Goal: Find specific page/section: Find specific page/section

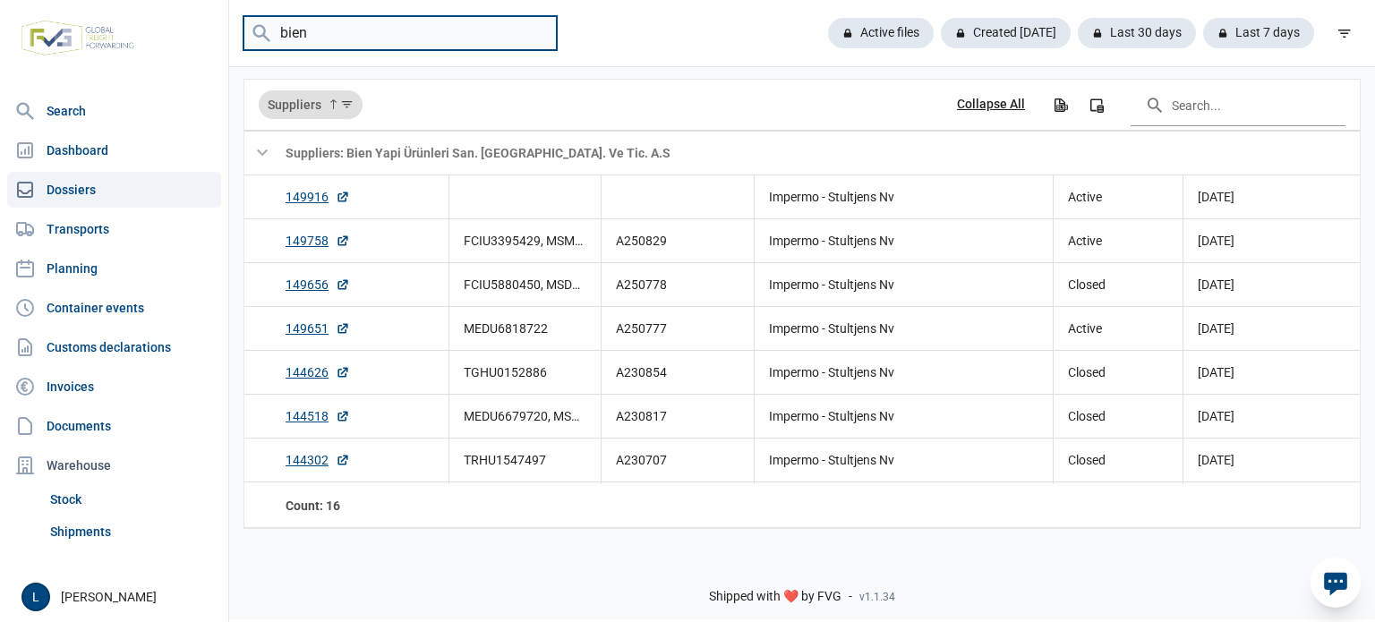
click at [394, 40] on input "bien" at bounding box center [399, 33] width 313 height 35
type input "h"
type input "[GEOGRAPHIC_DATA]"
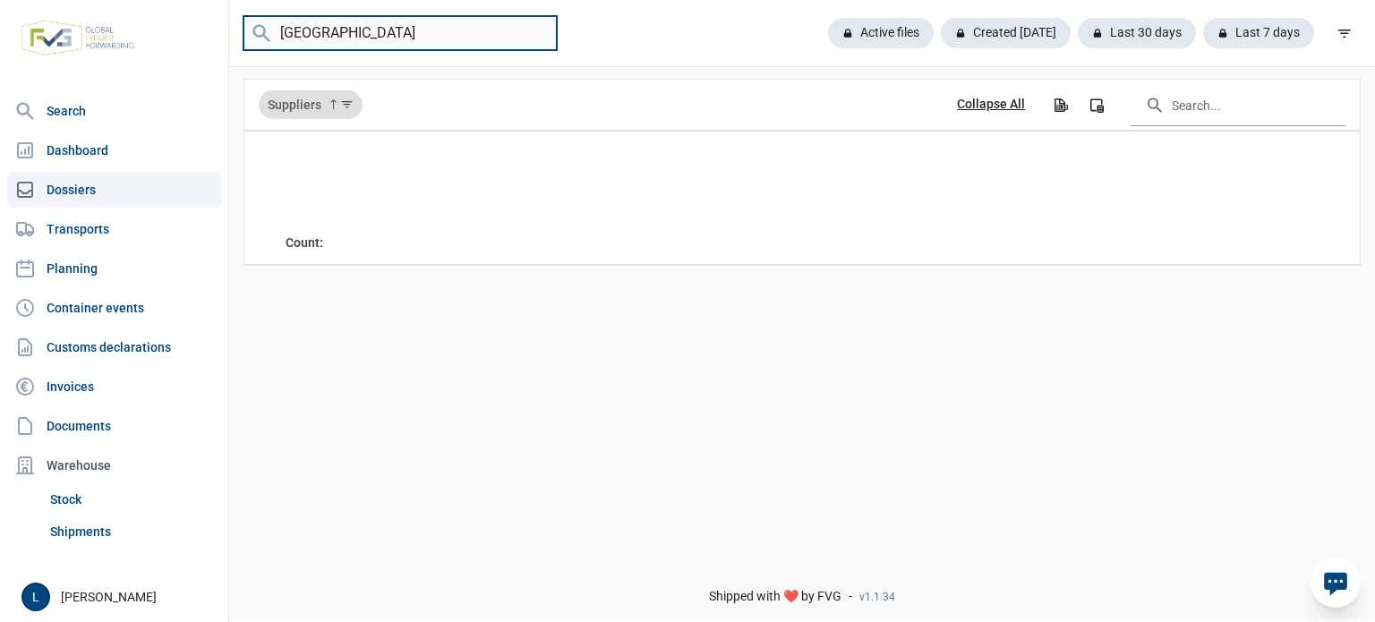
click at [537, 24] on input "changzhou" at bounding box center [399, 33] width 313 height 35
click at [537, 31] on input "changzhou" at bounding box center [399, 33] width 313 height 35
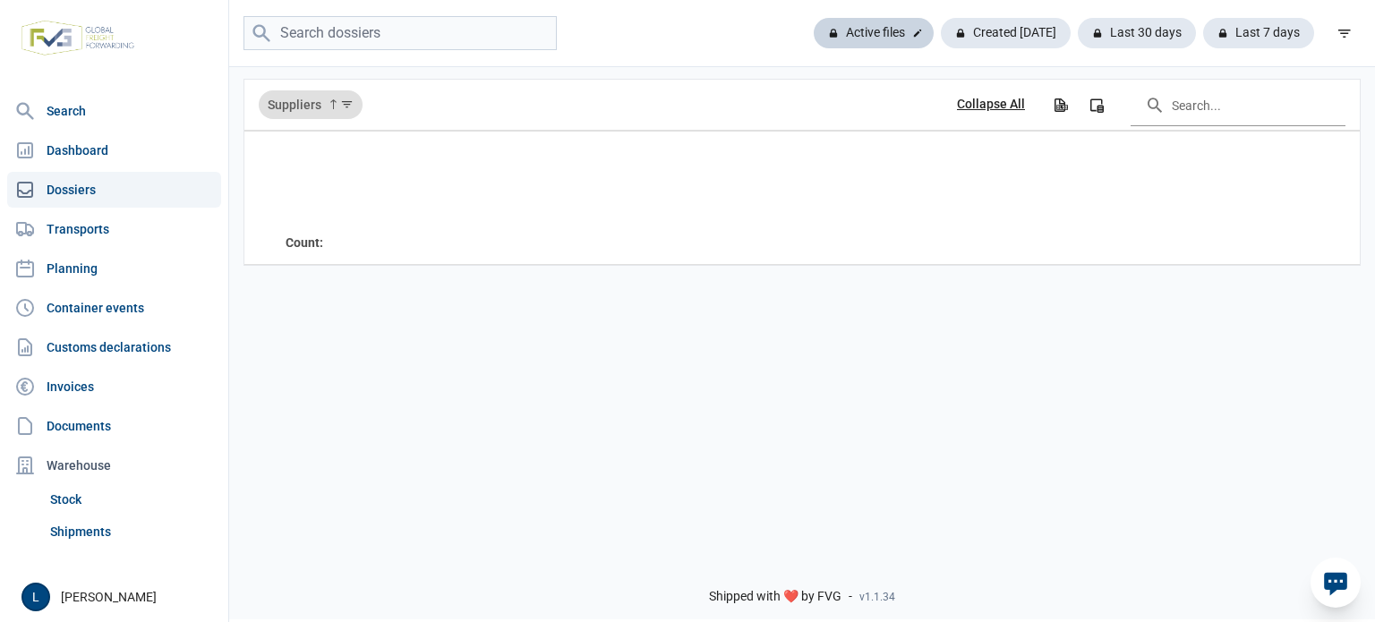
click at [941, 30] on div "Active files" at bounding box center [1006, 33] width 130 height 30
click at [895, 24] on div "Active files" at bounding box center [874, 33] width 120 height 30
click at [132, 146] on link "Dashboard" at bounding box center [114, 150] width 214 height 36
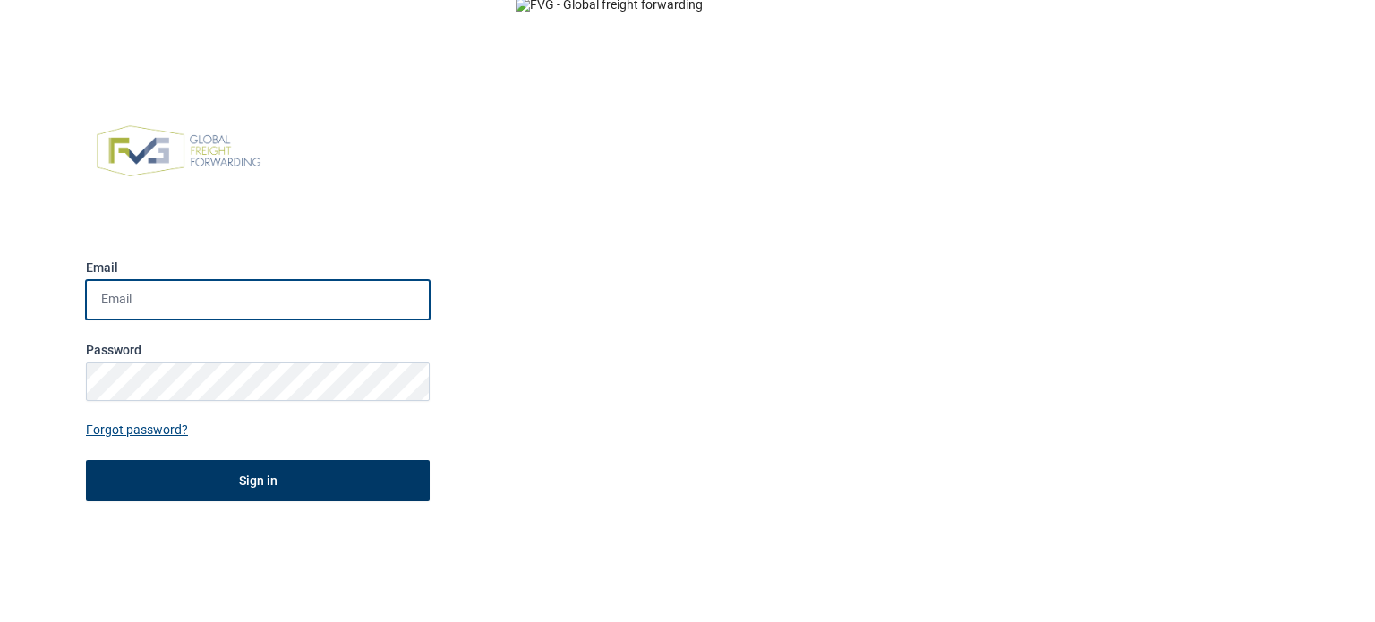
type input "lara@impermo.be"
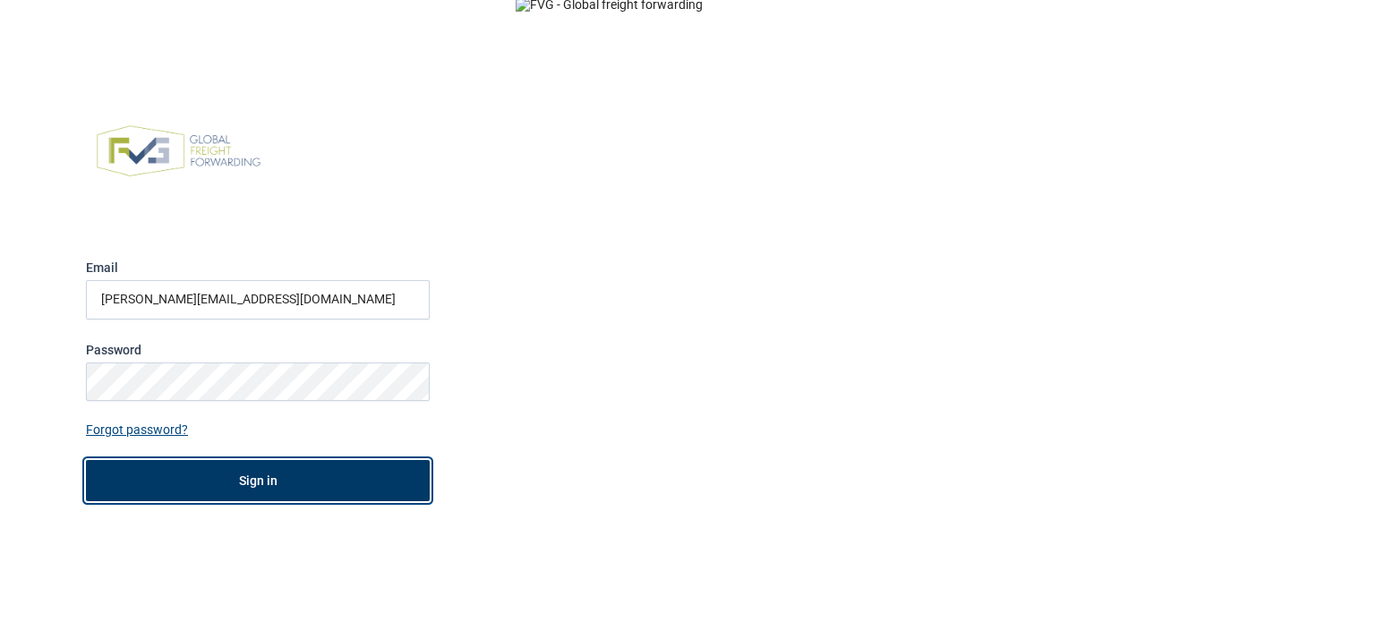
click at [229, 483] on button "Sign in" at bounding box center [258, 480] width 344 height 41
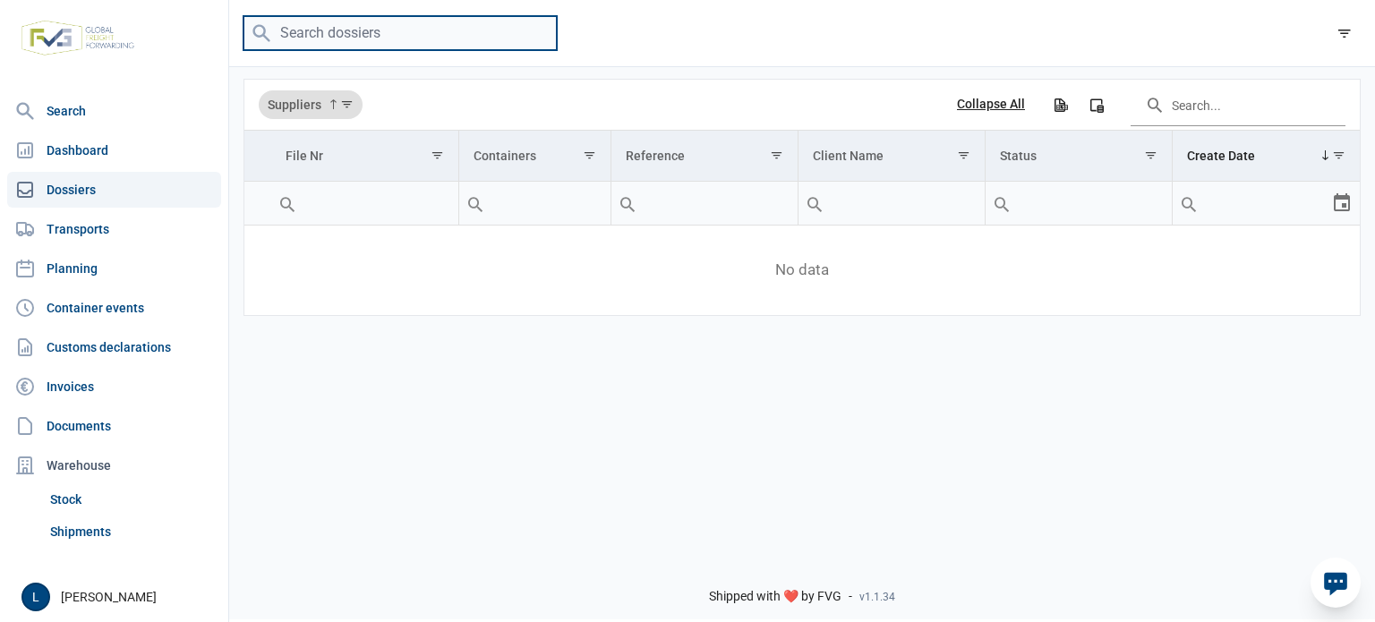
click at [475, 32] on input "search" at bounding box center [399, 33] width 313 height 35
click at [115, 209] on nav "Search Dashboard Dossiers Transports Planning Container events Customs declarat…" at bounding box center [114, 332] width 228 height 479
click at [125, 157] on link "Dashboard" at bounding box center [114, 150] width 214 height 36
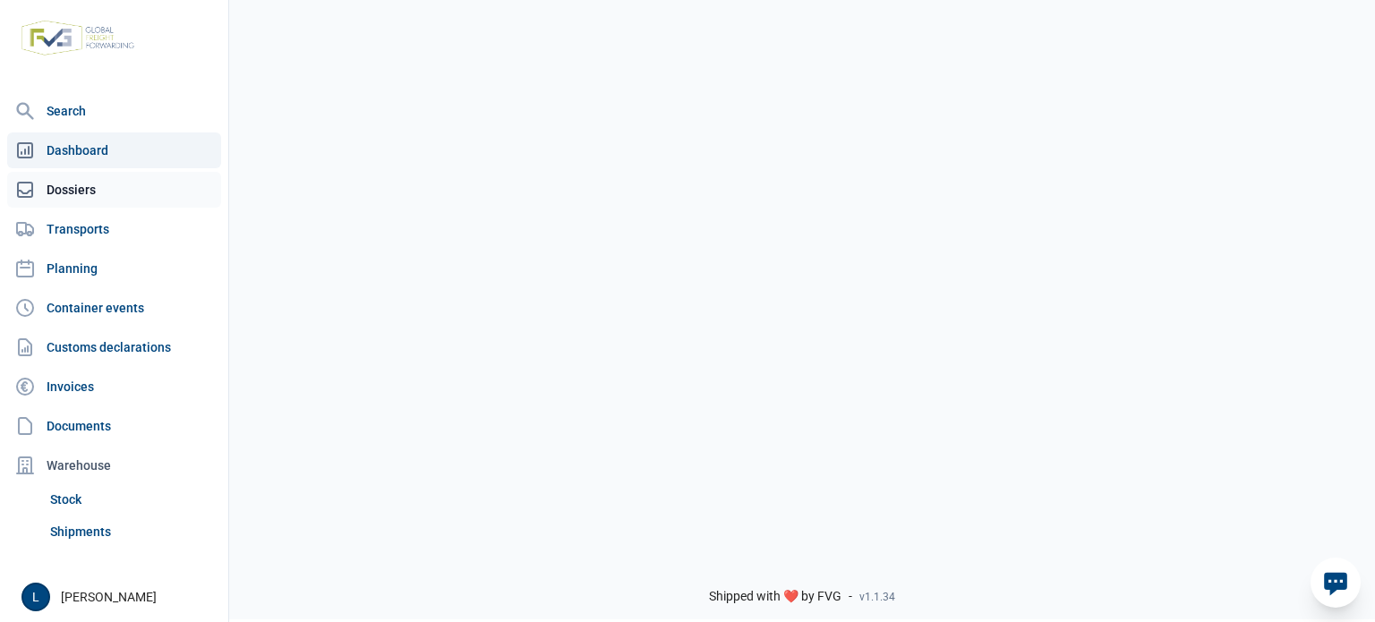
click at [132, 190] on link "Dossiers" at bounding box center [114, 190] width 214 height 36
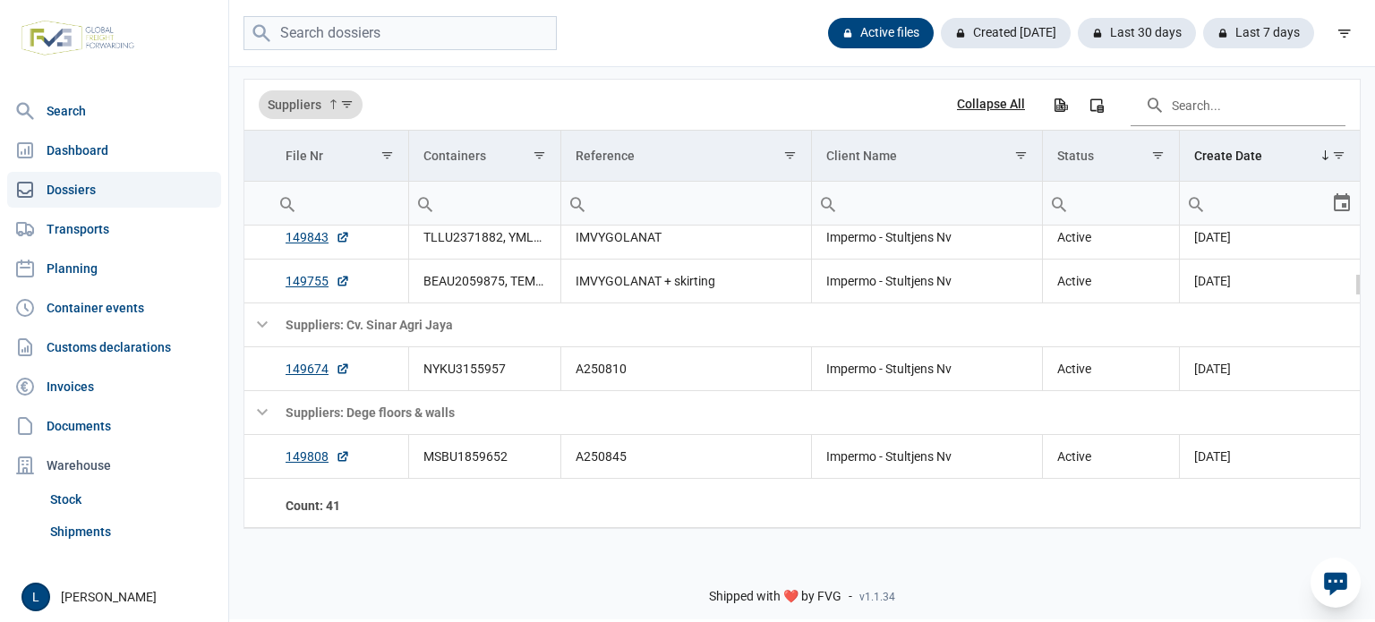
scroll to position [415, 0]
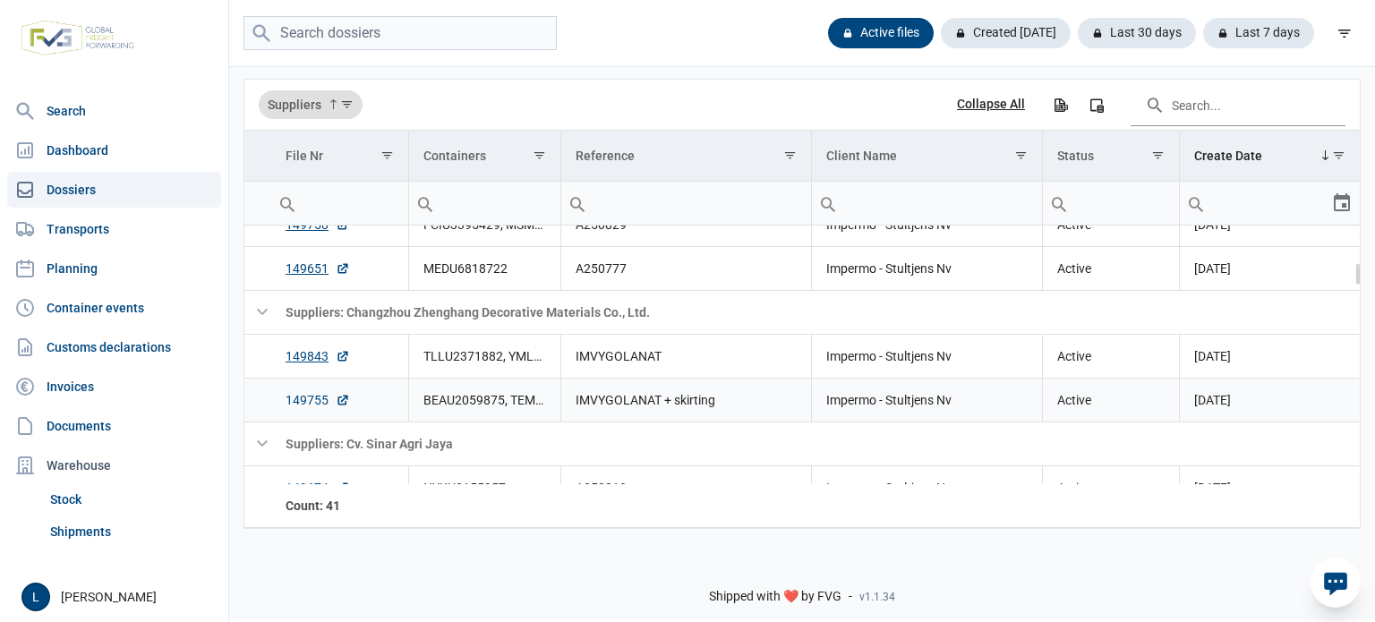
click at [311, 398] on link "149755" at bounding box center [318, 400] width 64 height 18
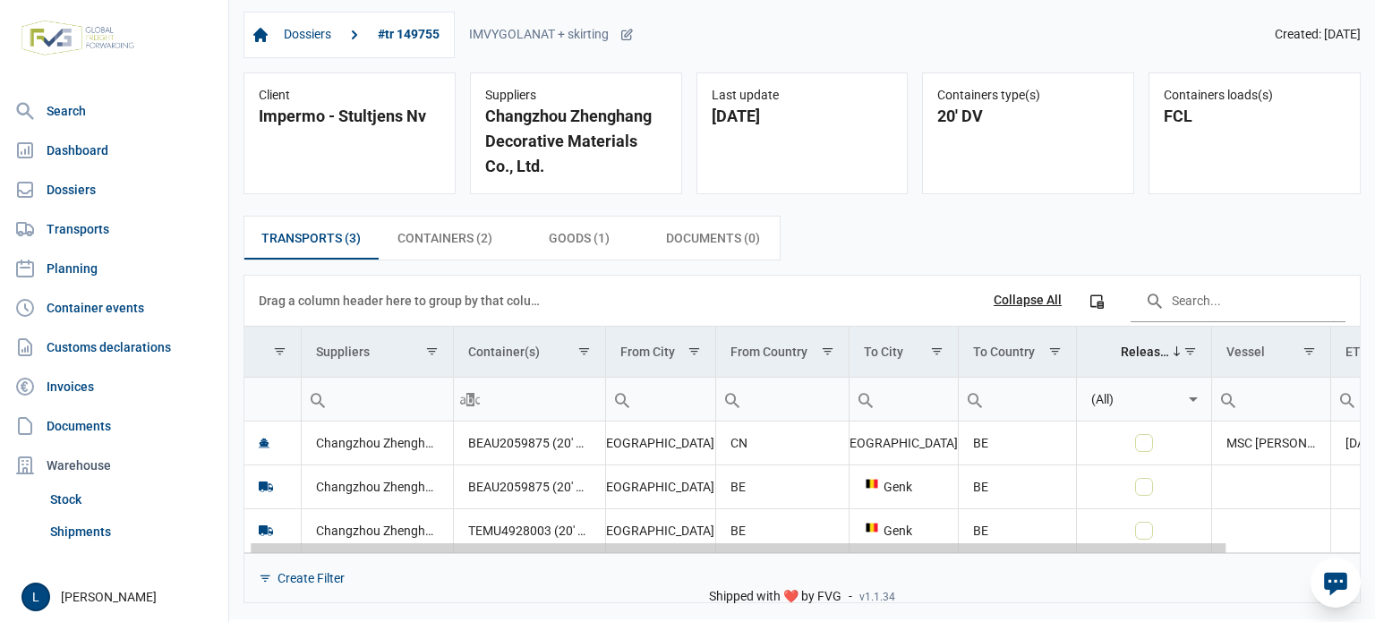
scroll to position [0, 155]
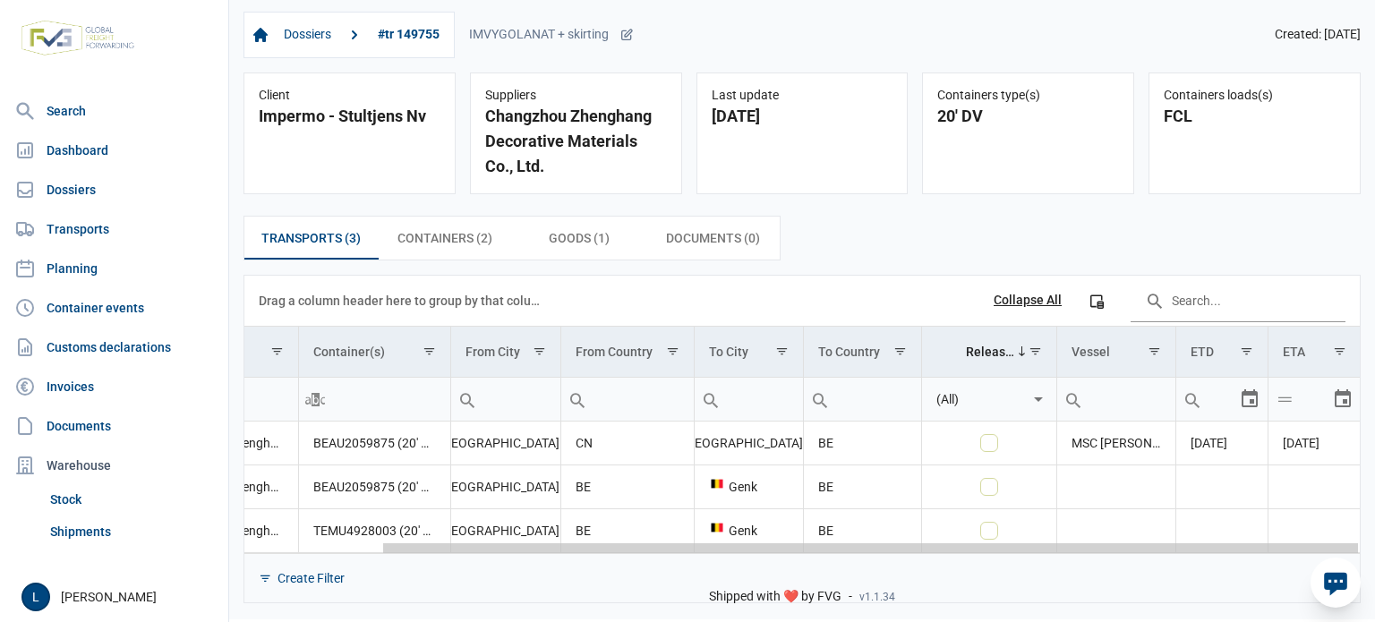
drag, startPoint x: 884, startPoint y: 547, endPoint x: 1183, endPoint y: 543, distance: 299.0
click at [1183, 543] on body "For evaluation purposes only. Redistribution prohibited. Please register an exi…" at bounding box center [687, 280] width 1375 height 622
